Goal: Task Accomplishment & Management: Use online tool/utility

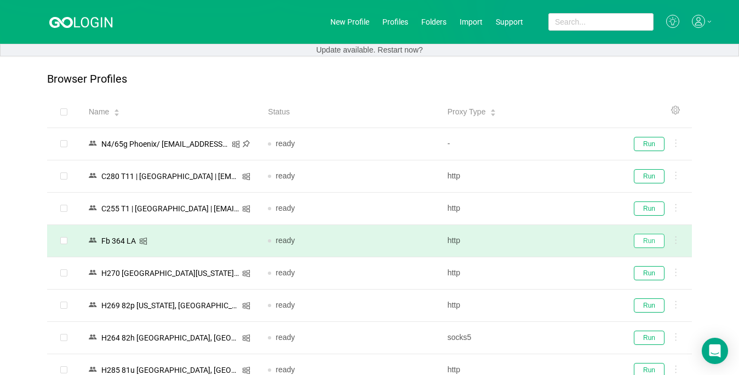
click at [647, 238] on button "Run" at bounding box center [649, 241] width 31 height 14
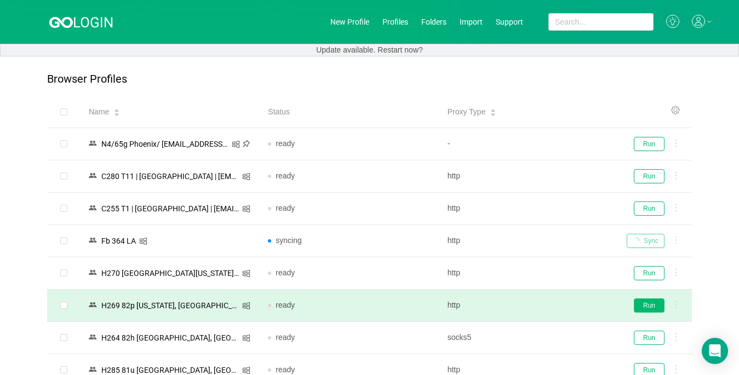
click at [656, 307] on button "Run" at bounding box center [649, 305] width 31 height 14
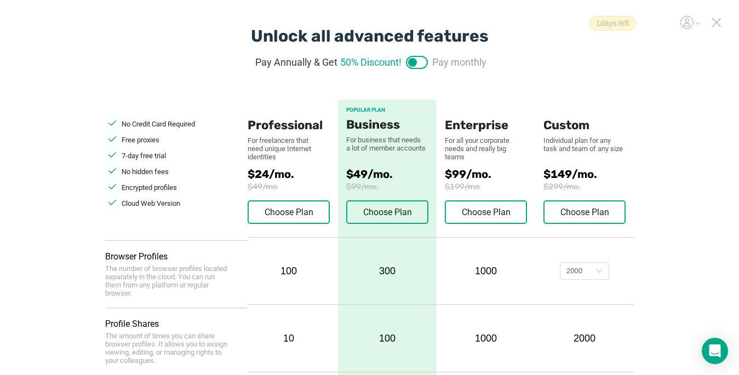
click at [551, 22] on icon at bounding box center [716, 23] width 10 height 10
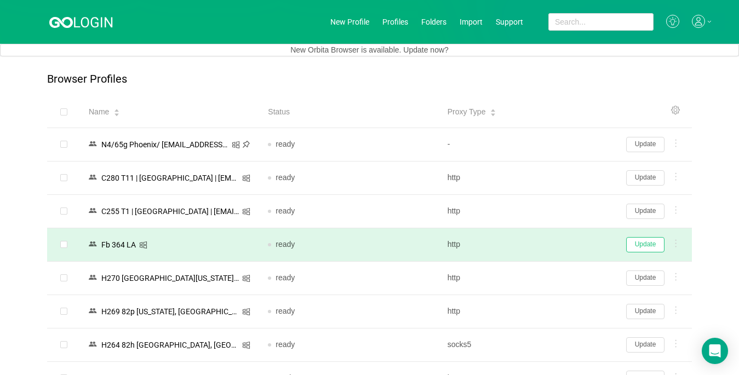
click at [551, 241] on button "Update" at bounding box center [645, 244] width 38 height 15
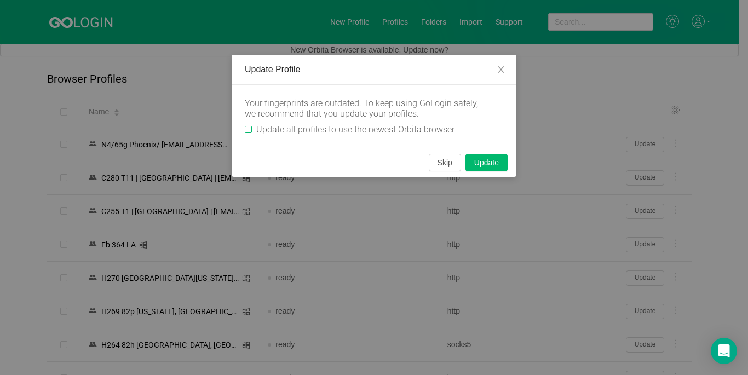
drag, startPoint x: 250, startPoint y: 129, endPoint x: 419, endPoint y: 151, distance: 170.6
click at [254, 129] on label "Update all profiles to use the newest Orbita browser" at bounding box center [352, 129] width 214 height 10
click at [252, 129] on input "Update all profiles to use the newest Orbita browser" at bounding box center [248, 129] width 7 height 7
checkbox input "true"
click at [444, 164] on button "Skip" at bounding box center [445, 163] width 32 height 18
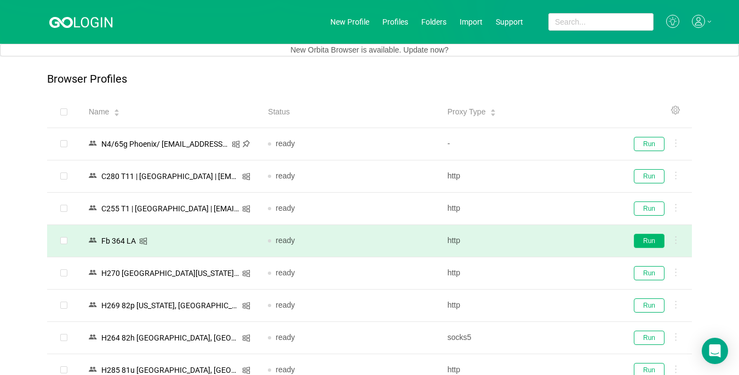
click at [551, 245] on button "Run" at bounding box center [649, 241] width 31 height 14
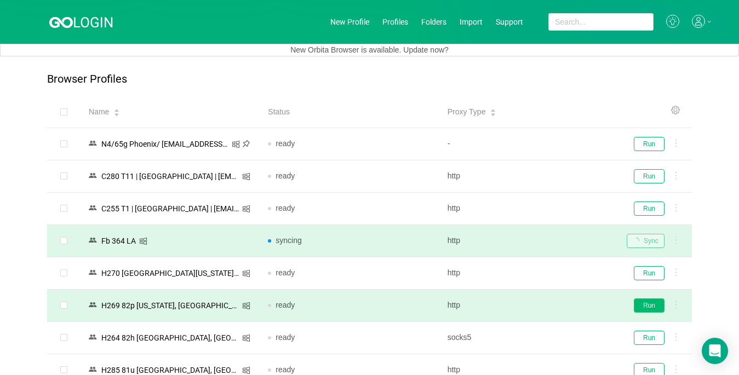
click at [551, 303] on button "Run" at bounding box center [649, 305] width 31 height 14
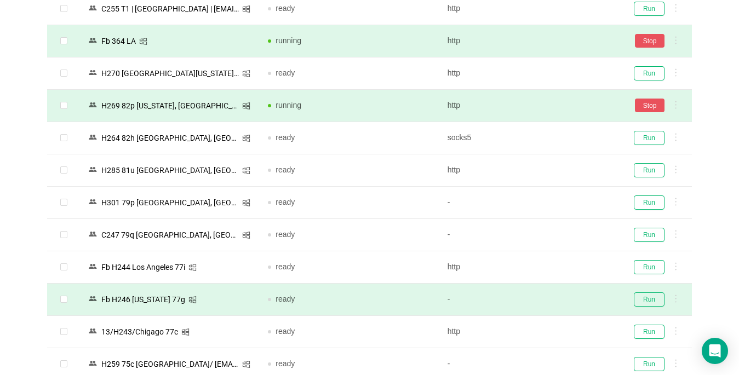
scroll to position [219, 0]
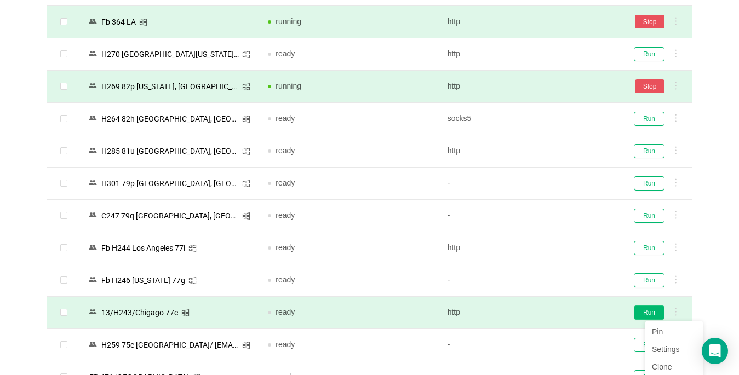
click at [551, 310] on button "Run" at bounding box center [649, 313] width 31 height 14
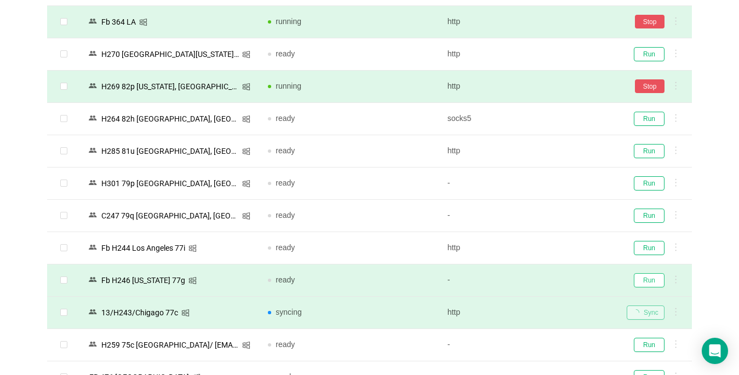
click at [551, 279] on button "Run" at bounding box center [649, 280] width 31 height 14
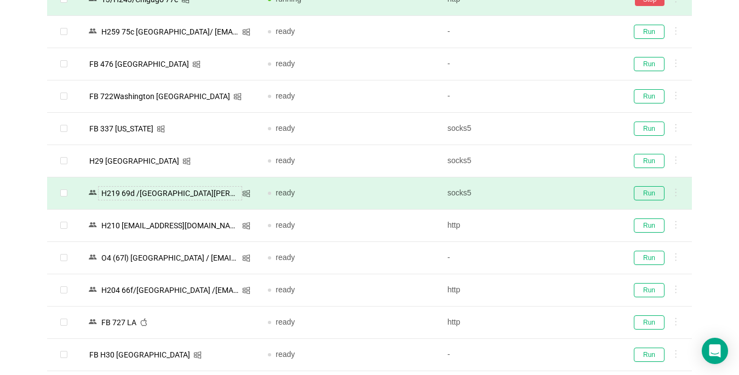
scroll to position [548, 0]
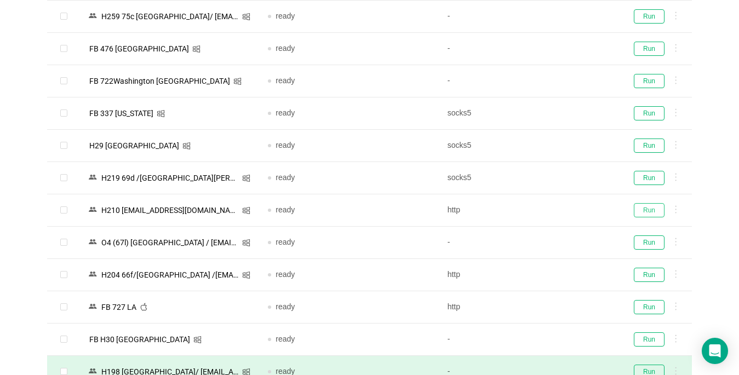
click at [551, 209] on button "Run" at bounding box center [649, 210] width 31 height 14
click at [551, 177] on button "Run" at bounding box center [649, 178] width 31 height 14
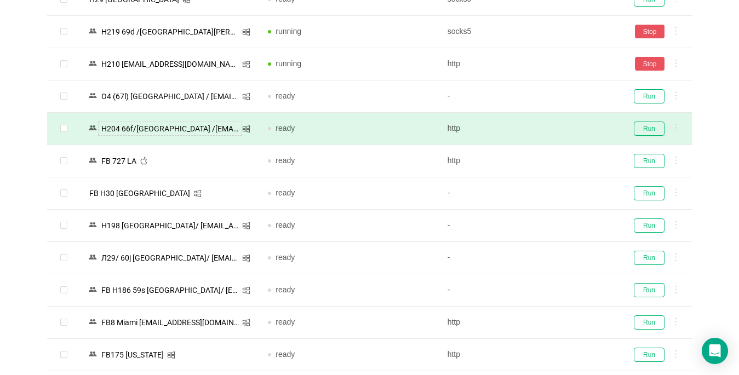
scroll to position [712, 0]
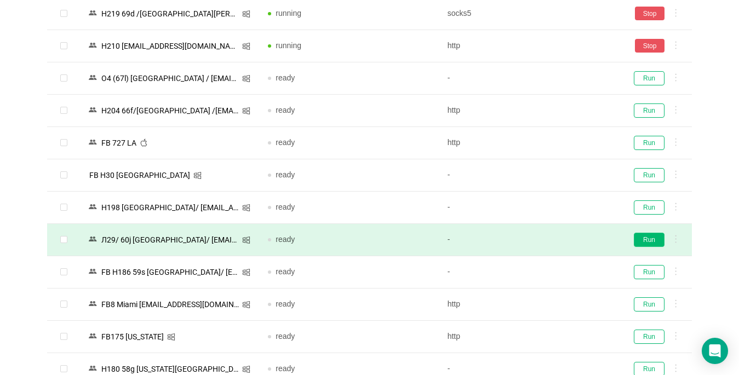
click at [551, 240] on button "Run" at bounding box center [649, 240] width 31 height 14
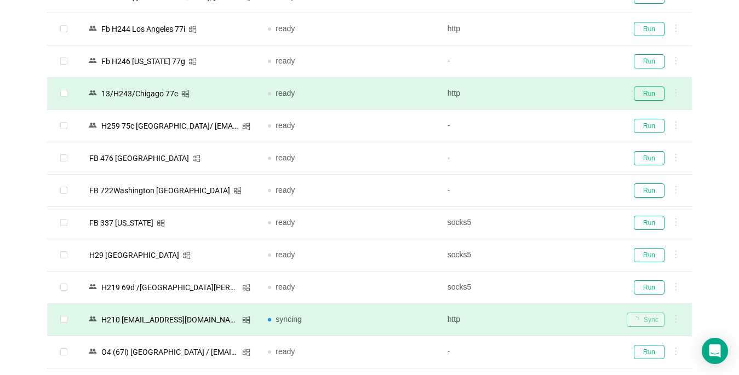
scroll to position [383, 0]
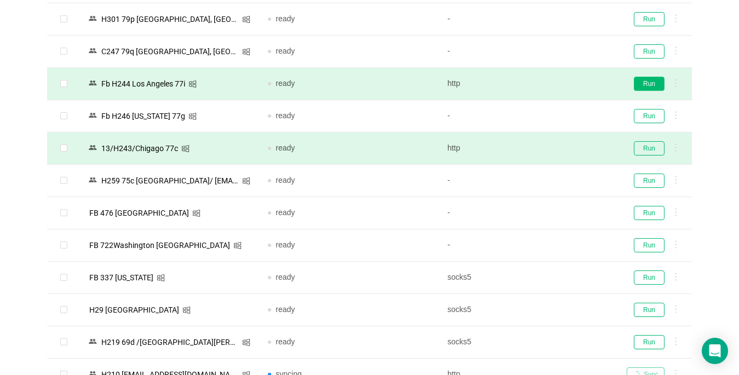
click at [551, 84] on button "Run" at bounding box center [649, 84] width 31 height 14
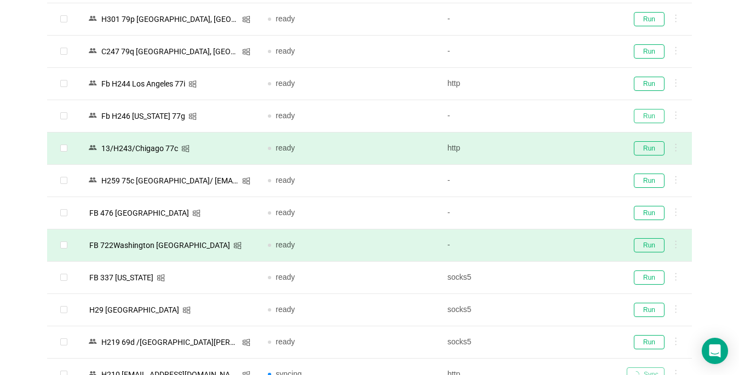
click at [551, 109] on button "Run" at bounding box center [649, 116] width 31 height 14
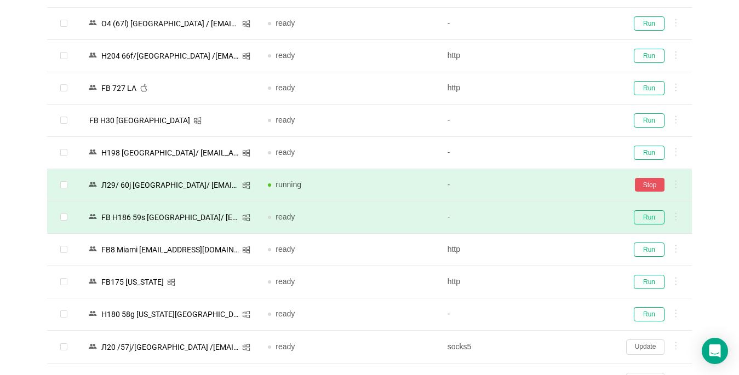
scroll to position [876, 0]
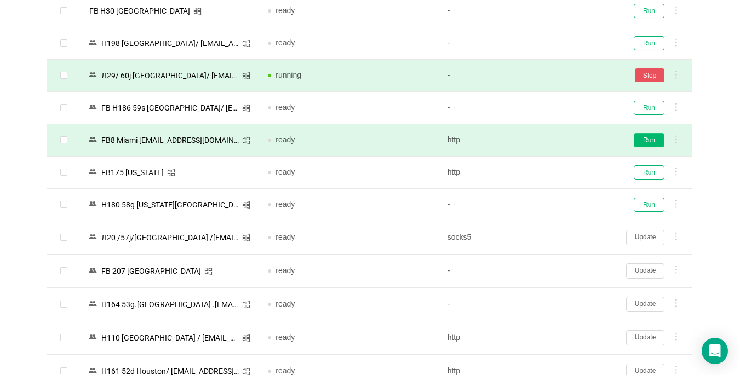
click at [551, 143] on button "Run" at bounding box center [649, 140] width 31 height 14
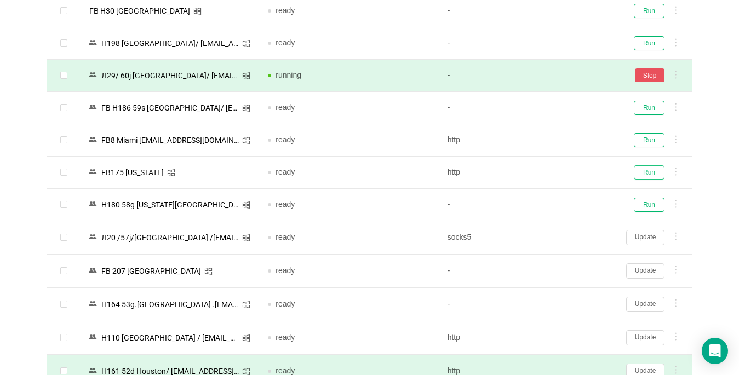
click at [551, 176] on button "Run" at bounding box center [649, 172] width 31 height 14
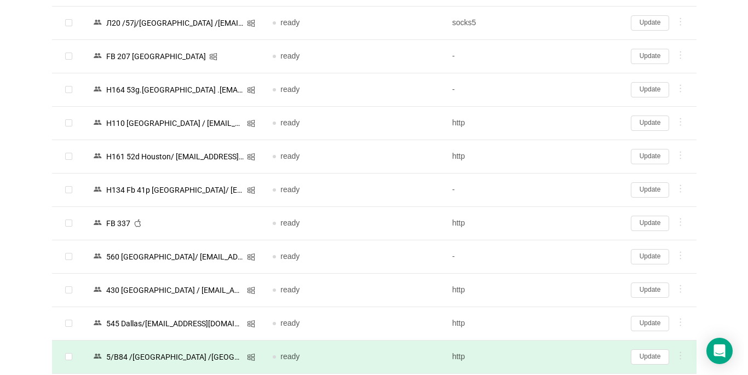
scroll to position [1205, 0]
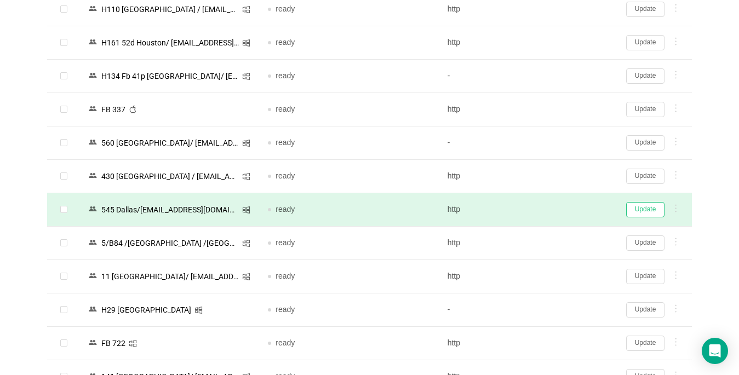
click at [551, 208] on button "Update" at bounding box center [645, 209] width 38 height 15
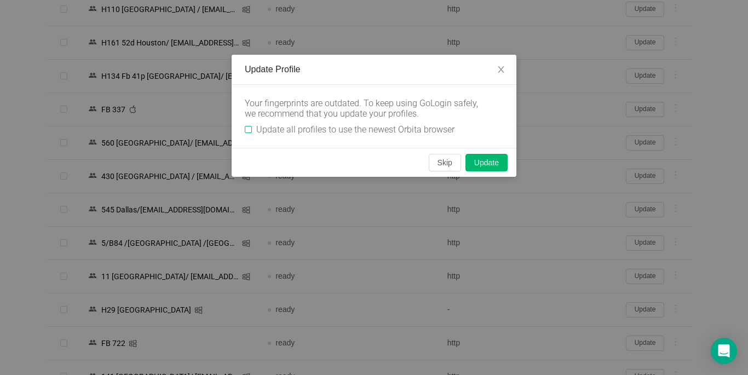
click at [252, 129] on span "Update all profiles to use the newest Orbita browser" at bounding box center [355, 129] width 207 height 10
click at [252, 129] on input "Update all profiles to use the newest Orbita browser" at bounding box center [248, 129] width 7 height 7
checkbox input "true"
click at [445, 162] on button "Skip" at bounding box center [445, 163] width 32 height 18
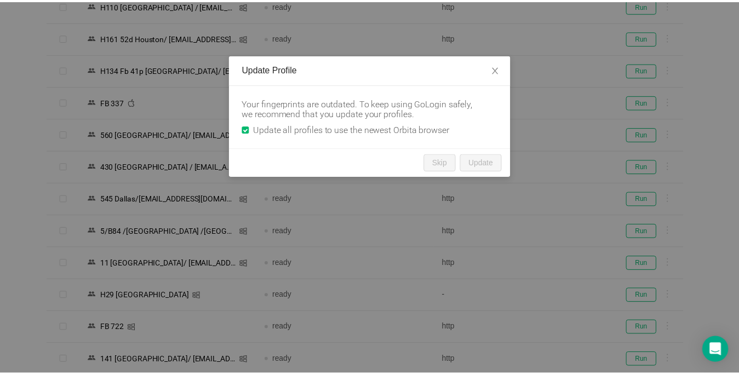
scroll to position [1201, 0]
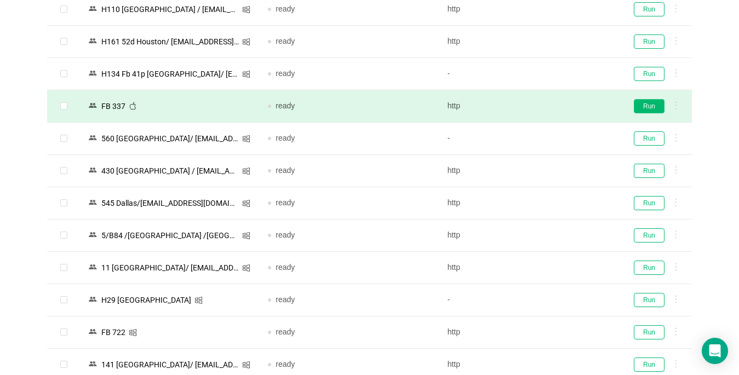
click at [551, 108] on button "Run" at bounding box center [649, 106] width 31 height 14
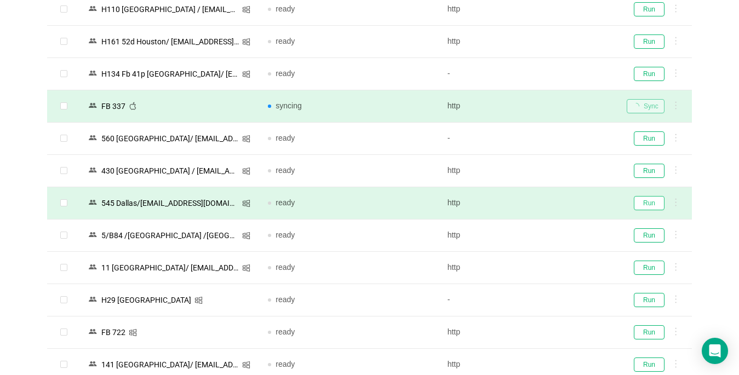
click at [551, 204] on button "Run" at bounding box center [649, 203] width 31 height 14
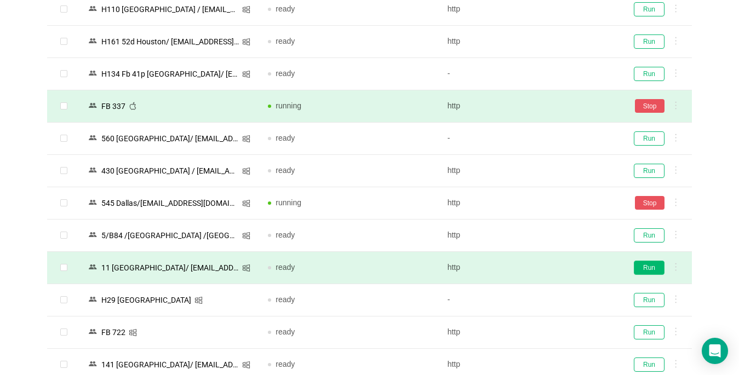
click at [551, 268] on button "Run" at bounding box center [649, 268] width 31 height 14
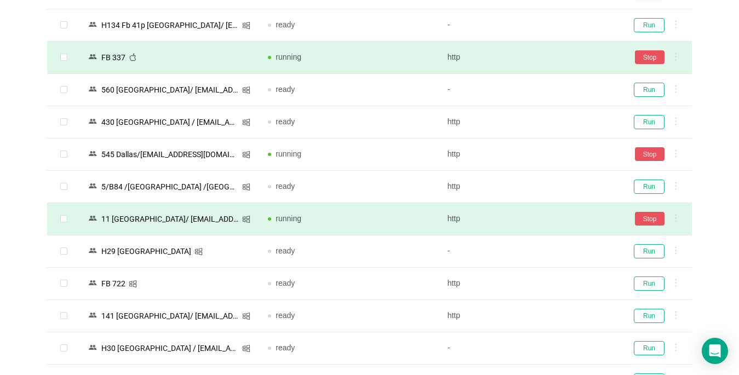
scroll to position [1256, 0]
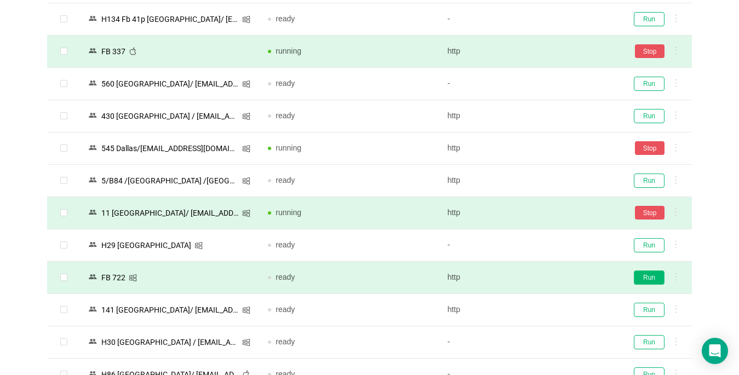
click at [551, 278] on button "Run" at bounding box center [649, 277] width 31 height 14
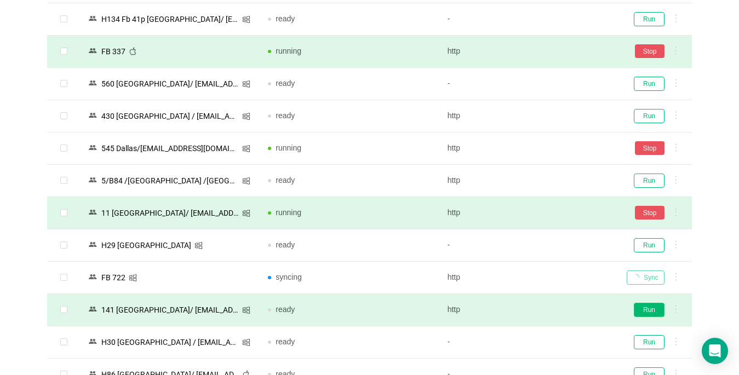
click at [551, 307] on button "Run" at bounding box center [649, 310] width 31 height 14
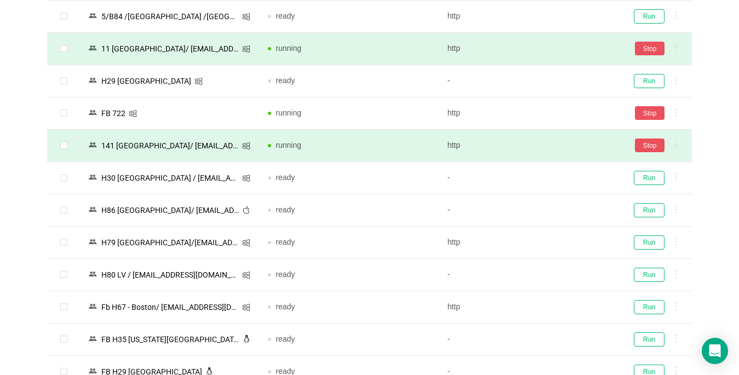
scroll to position [1584, 0]
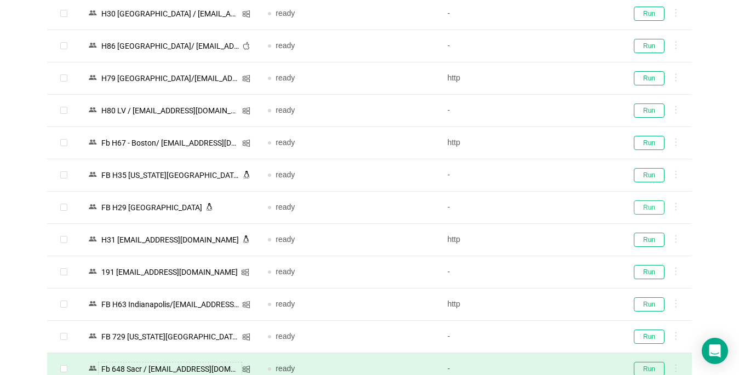
click at [551, 206] on button "Run" at bounding box center [649, 207] width 31 height 14
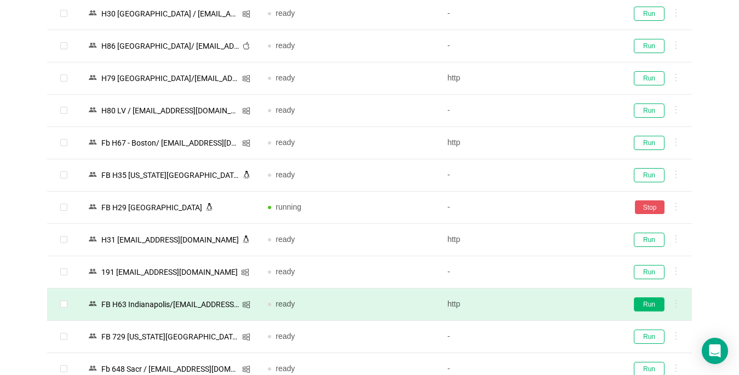
click at [551, 301] on button "Run" at bounding box center [649, 304] width 31 height 14
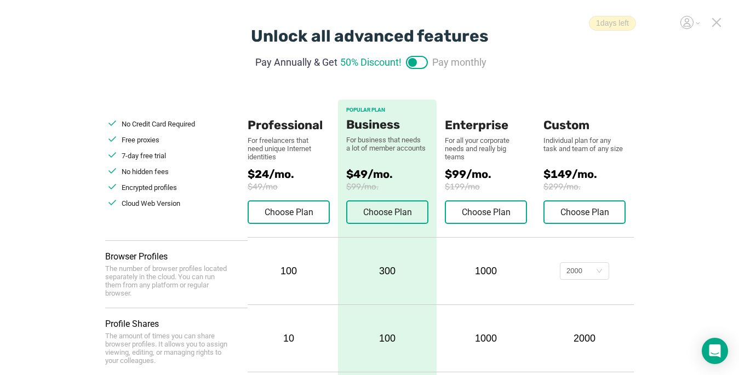
click at [713, 23] on icon at bounding box center [716, 23] width 10 height 10
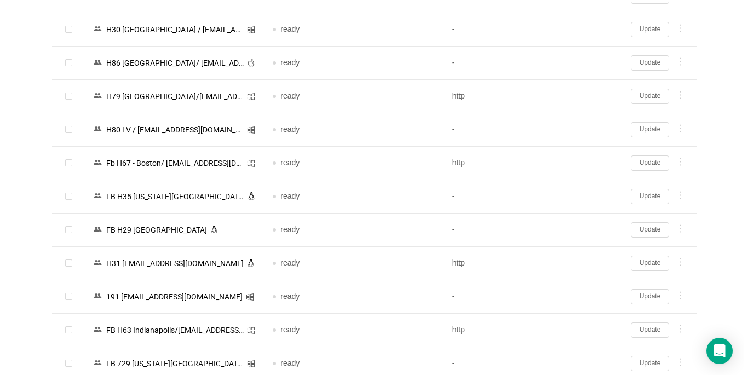
scroll to position [1799, 0]
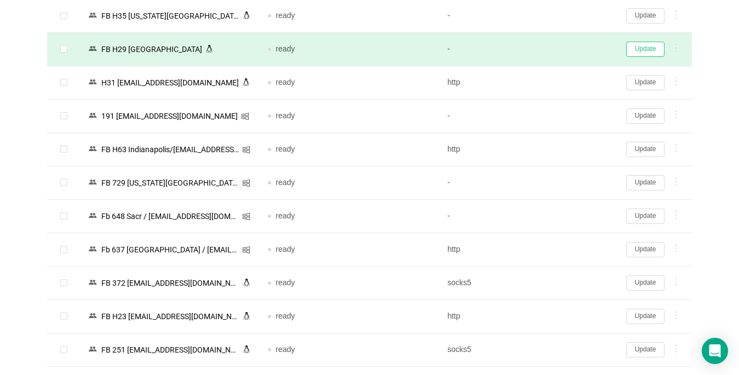
click at [640, 50] on button "Update" at bounding box center [645, 49] width 38 height 15
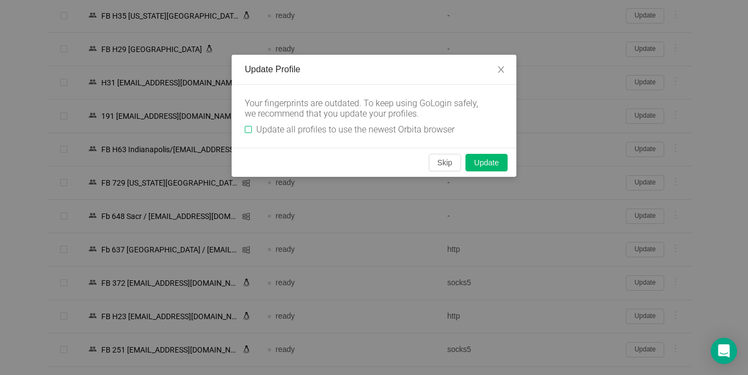
click at [245, 125] on label "Update all profiles to use the newest Orbita browser" at bounding box center [352, 129] width 214 height 10
click at [245, 126] on input "Update all profiles to use the newest Orbita browser" at bounding box center [248, 129] width 7 height 7
checkbox input "true"
click at [444, 160] on button "Skip" at bounding box center [445, 163] width 32 height 18
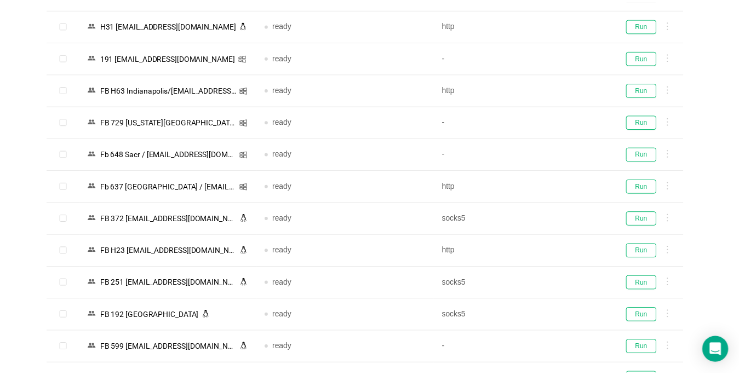
scroll to position [1743, 0]
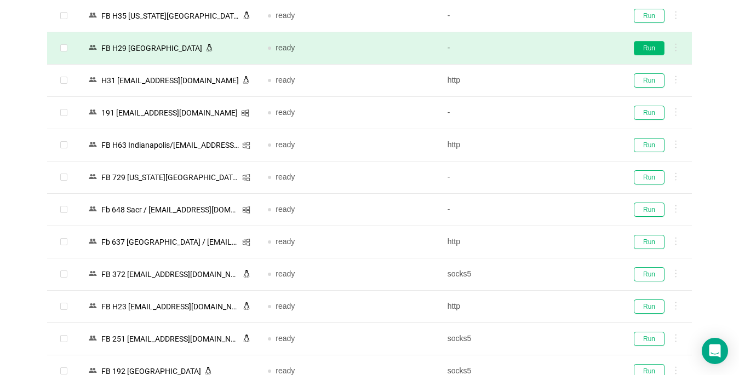
click at [646, 49] on button "Run" at bounding box center [649, 48] width 31 height 14
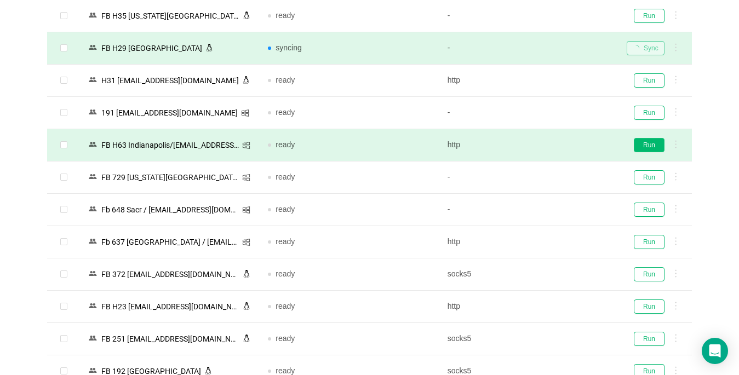
click at [641, 145] on button "Run" at bounding box center [649, 145] width 31 height 14
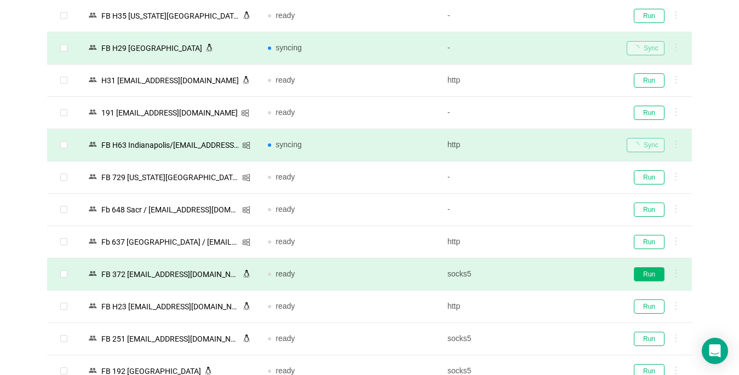
click at [644, 273] on button "Run" at bounding box center [649, 274] width 31 height 14
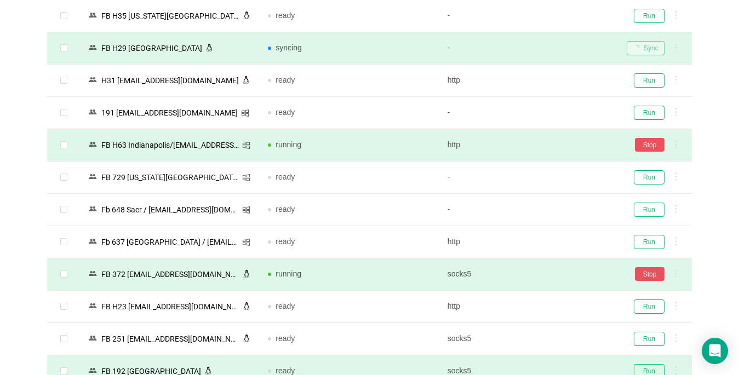
drag, startPoint x: 643, startPoint y: 208, endPoint x: 217, endPoint y: 375, distance: 457.6
click at [643, 207] on button "Run" at bounding box center [649, 210] width 31 height 14
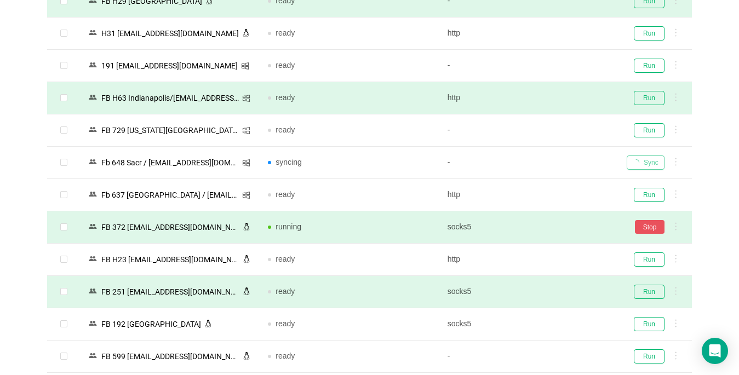
scroll to position [1853, 0]
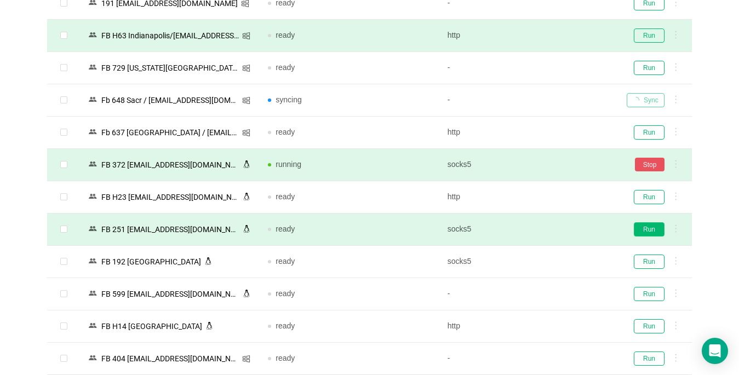
click at [643, 231] on button "Run" at bounding box center [649, 229] width 31 height 14
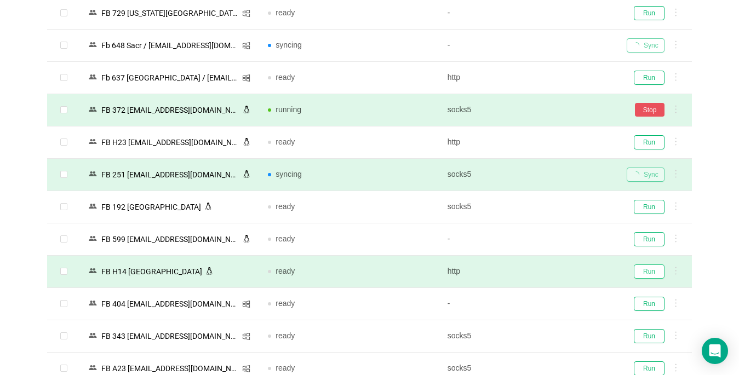
click at [646, 273] on button "Run" at bounding box center [649, 271] width 31 height 14
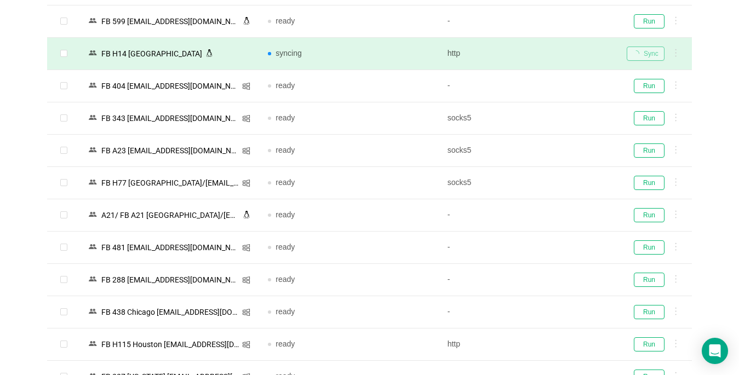
scroll to position [2127, 0]
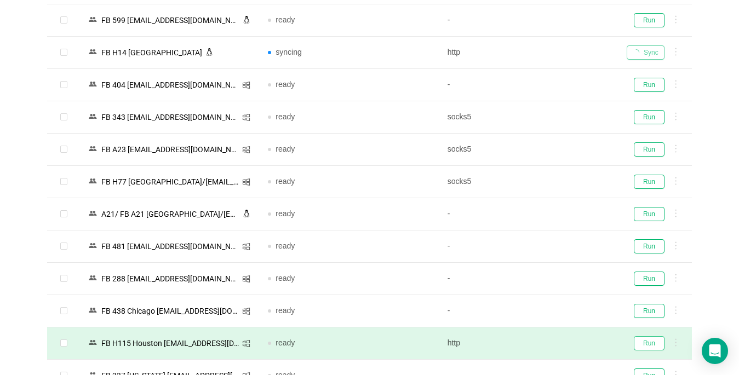
click at [651, 342] on button "Run" at bounding box center [649, 343] width 31 height 14
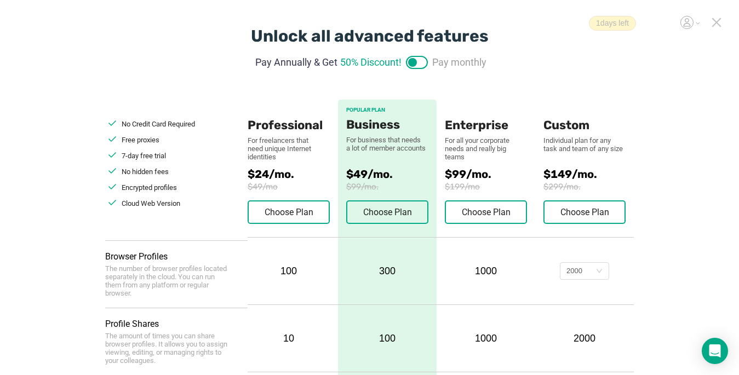
click at [715, 22] on icon at bounding box center [716, 23] width 8 height 8
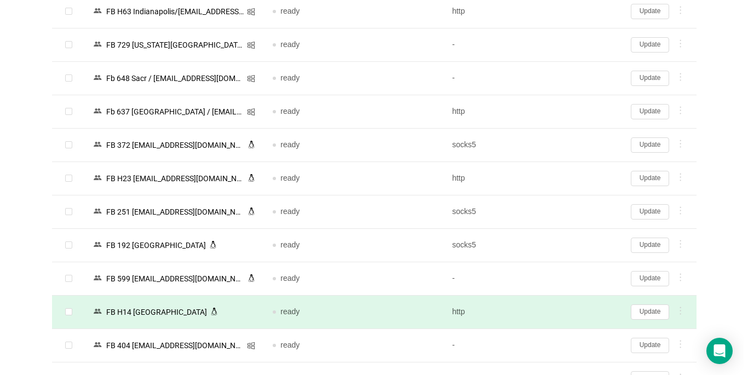
scroll to position [1908, 0]
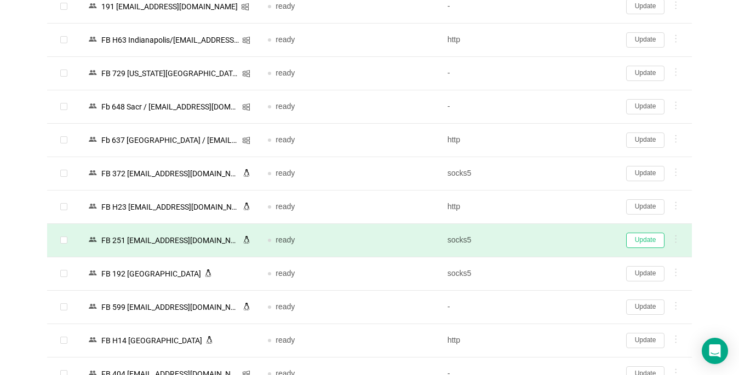
click at [645, 239] on button "Update" at bounding box center [645, 240] width 38 height 15
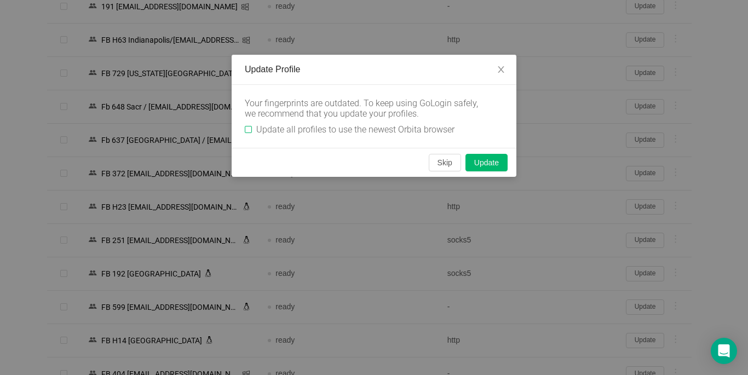
click at [250, 131] on input "Update all profiles to use the newest Orbita browser" at bounding box center [248, 129] width 7 height 7
checkbox input "true"
click at [451, 162] on button "Skip" at bounding box center [445, 163] width 32 height 18
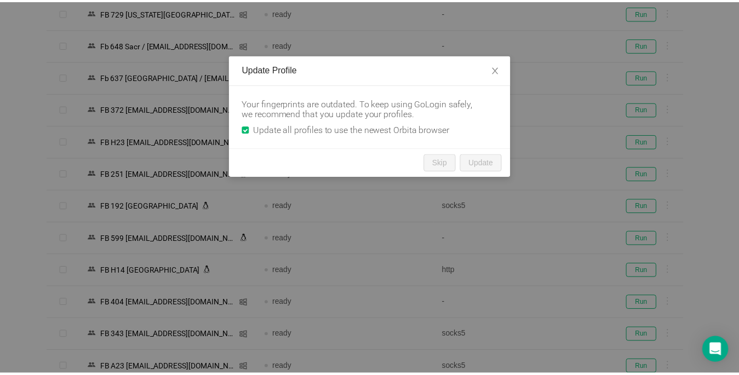
scroll to position [1850, 0]
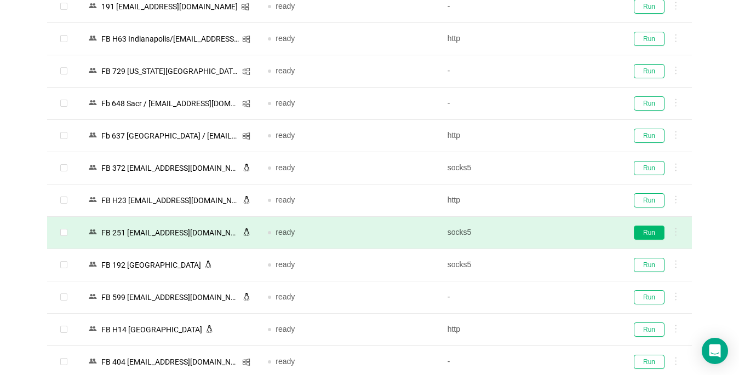
click at [650, 234] on button "Run" at bounding box center [649, 233] width 31 height 14
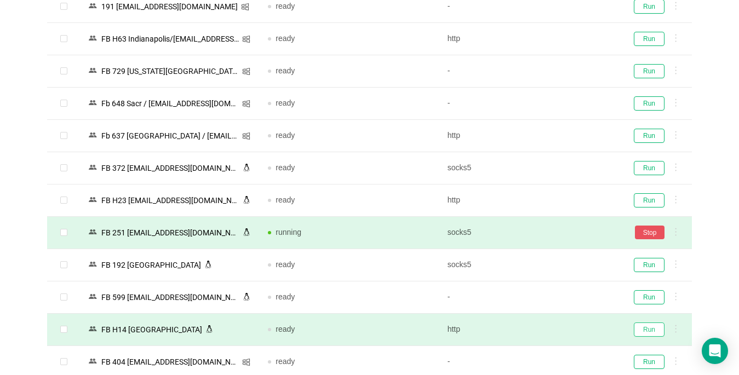
drag, startPoint x: 643, startPoint y: 334, endPoint x: 612, endPoint y: 320, distance: 34.3
click at [643, 333] on button "Run" at bounding box center [649, 330] width 31 height 14
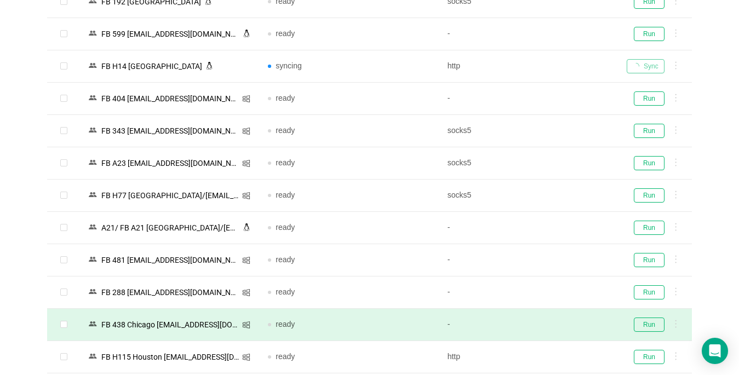
scroll to position [2123, 0]
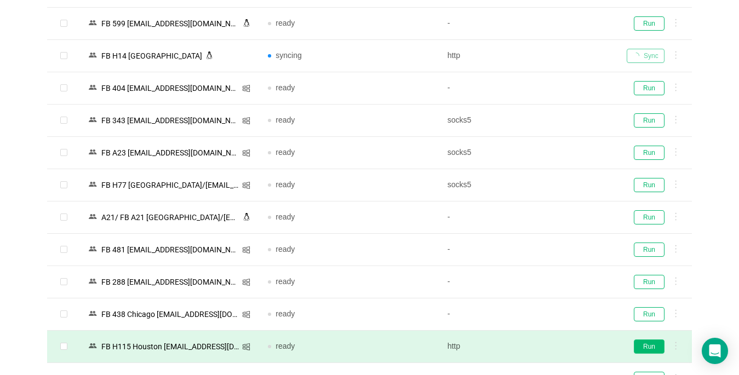
click at [653, 345] on button "Run" at bounding box center [649, 346] width 31 height 14
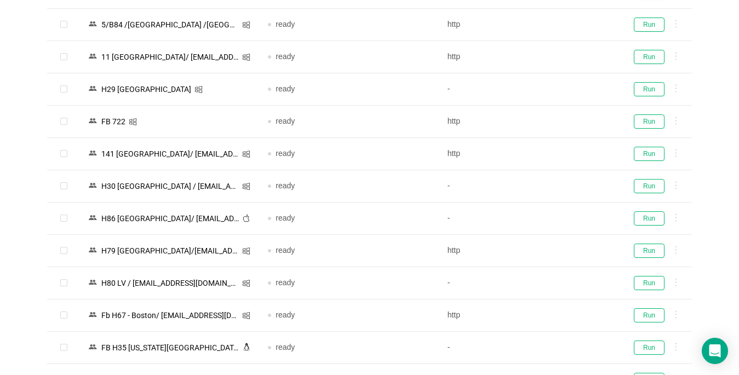
scroll to position [1357, 0]
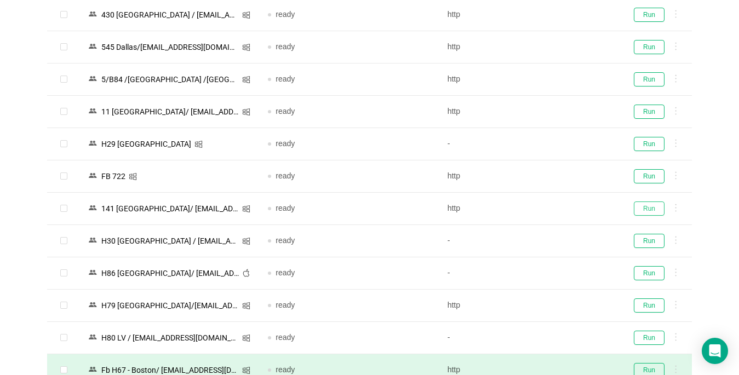
click at [654, 210] on button "Run" at bounding box center [649, 208] width 31 height 14
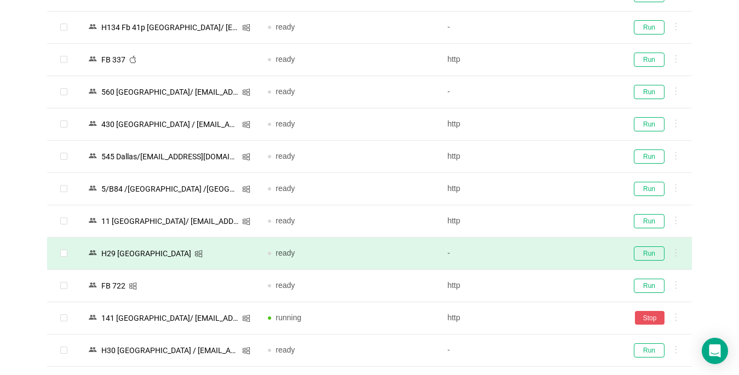
scroll to position [1138, 0]
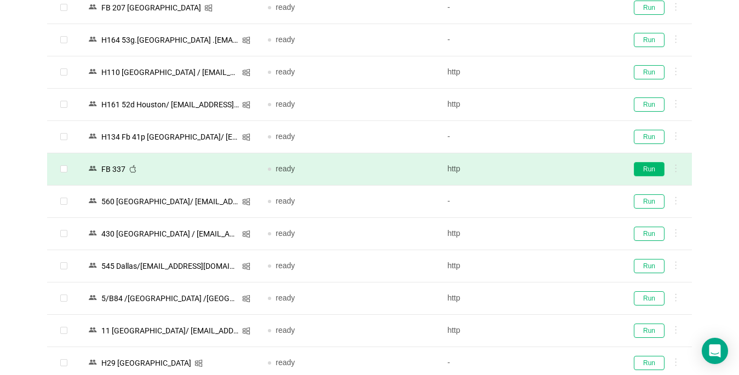
click at [646, 170] on button "Run" at bounding box center [649, 169] width 31 height 14
